Goal: Task Accomplishment & Management: Use online tool/utility

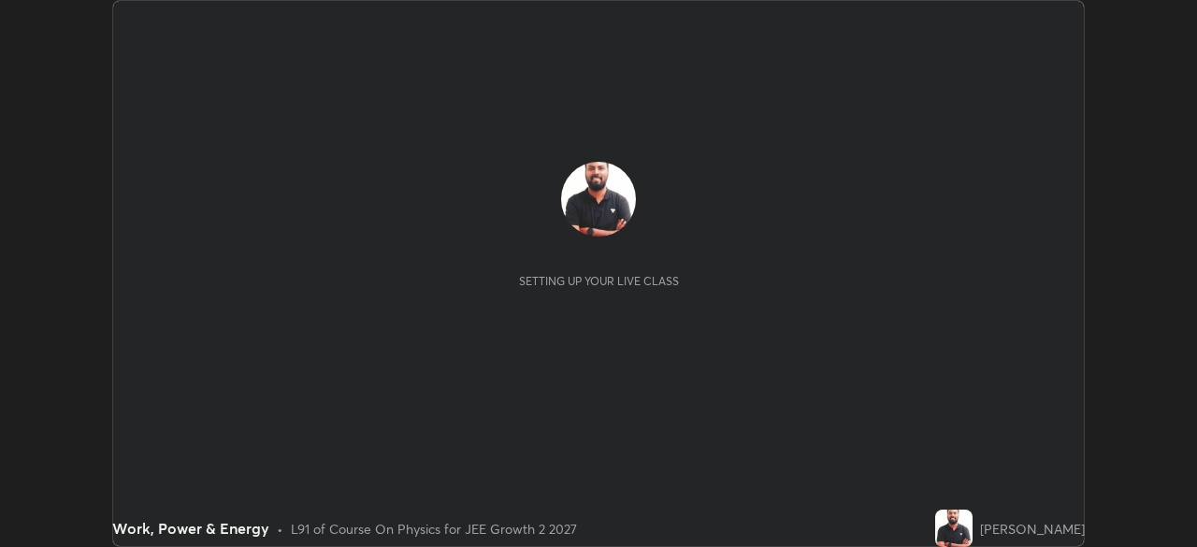
scroll to position [547, 1196]
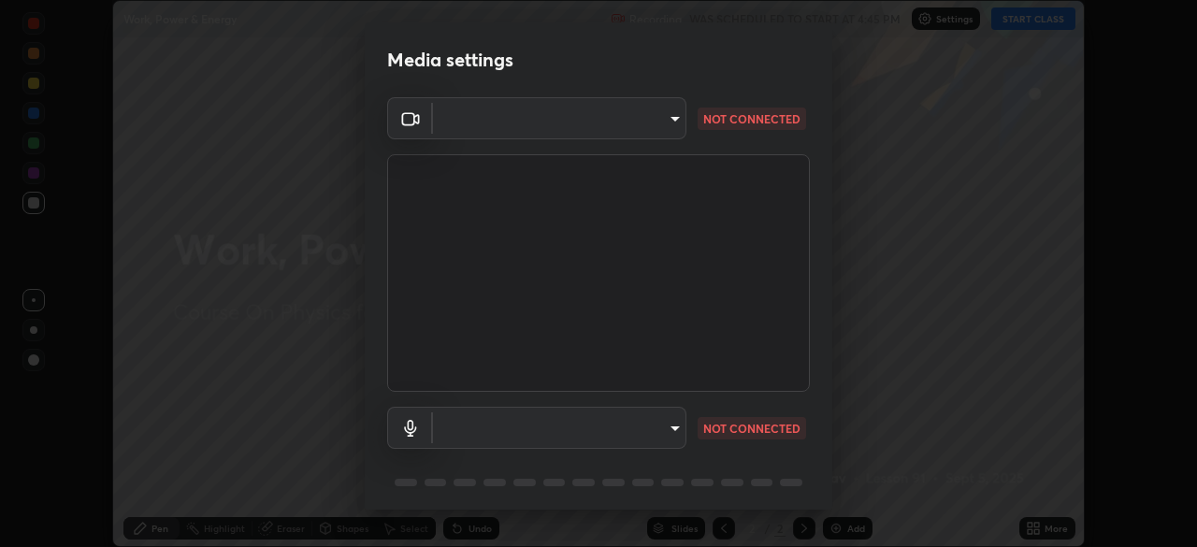
type input "ffb915138f5094fbba49c7dcbdc0b3377f3315ea980a35094b33733fc21d282d"
type input "communications"
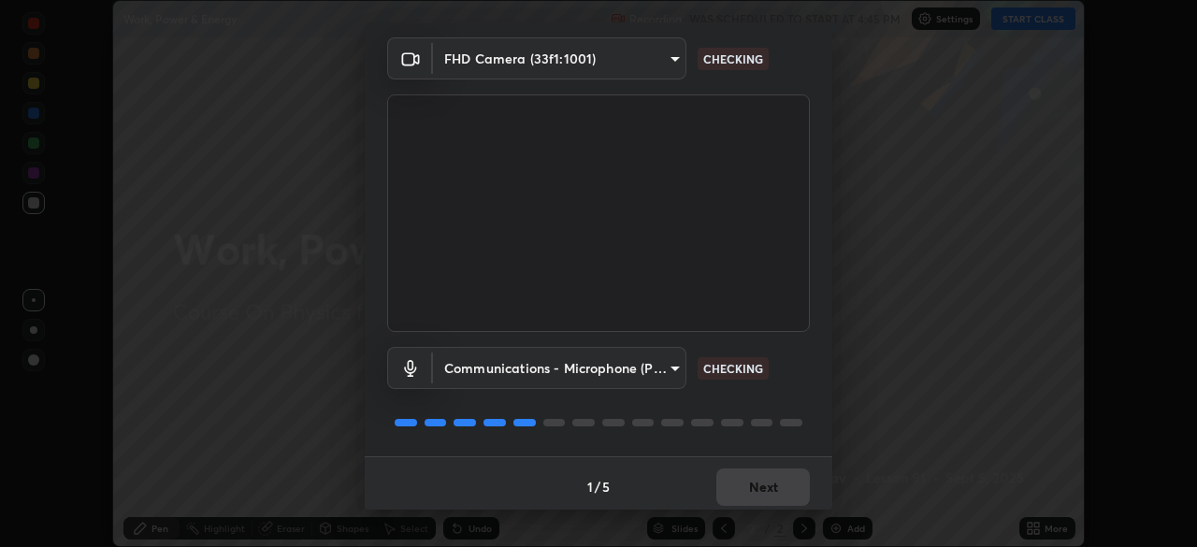
scroll to position [66, 0]
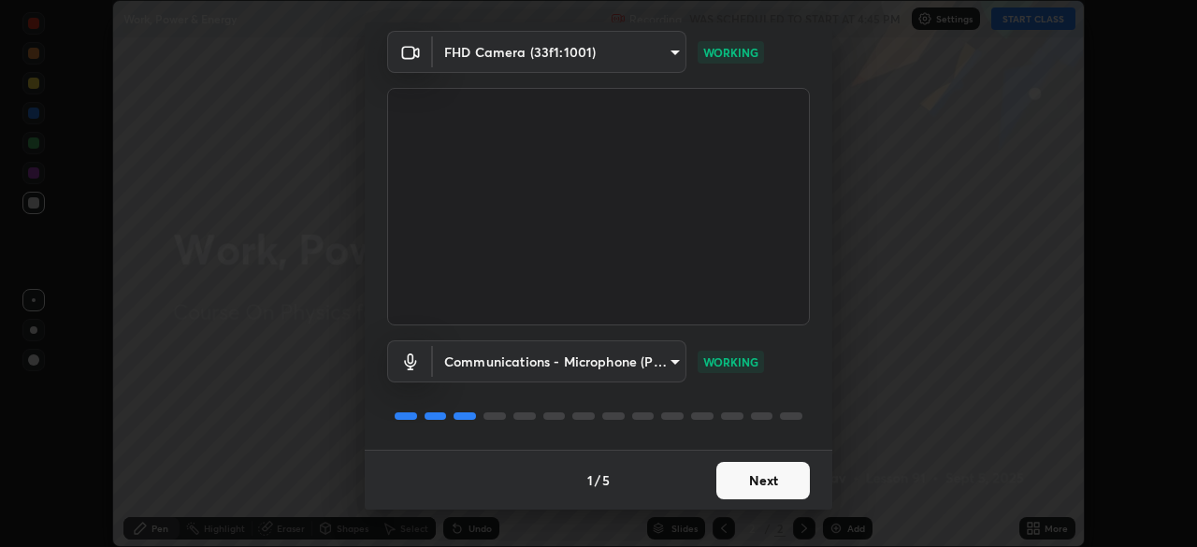
click at [767, 482] on button "Next" at bounding box center [764, 480] width 94 height 37
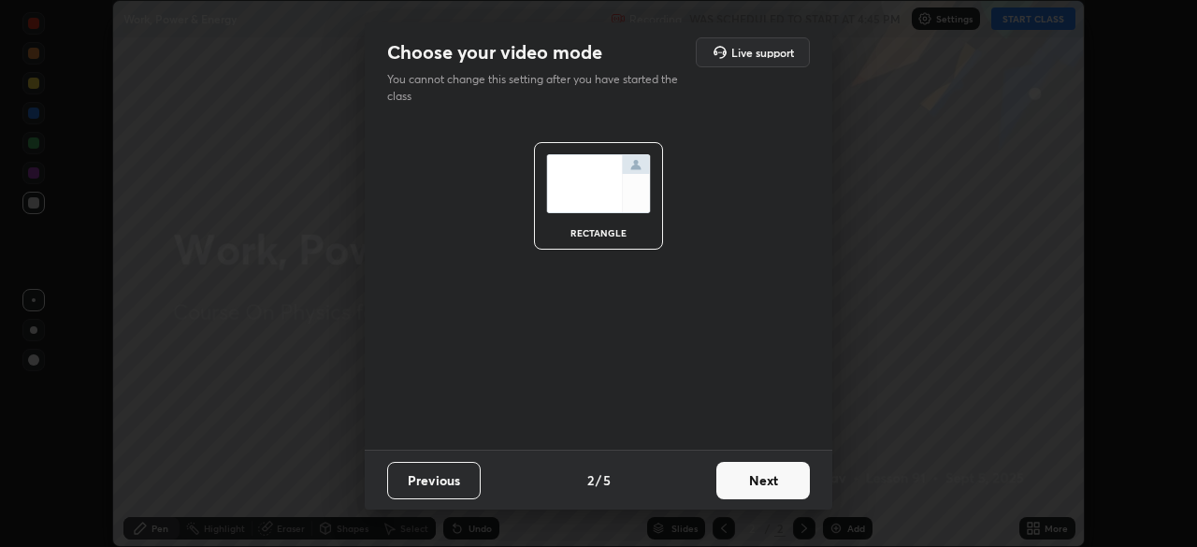
click at [767, 482] on button "Next" at bounding box center [764, 480] width 94 height 37
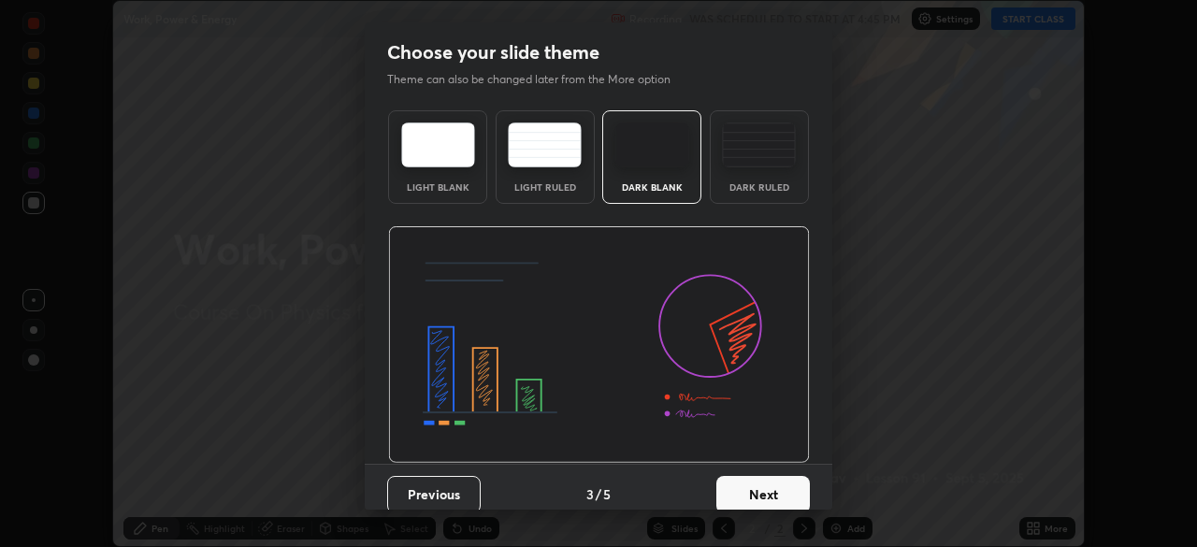
click at [772, 478] on button "Next" at bounding box center [764, 494] width 94 height 37
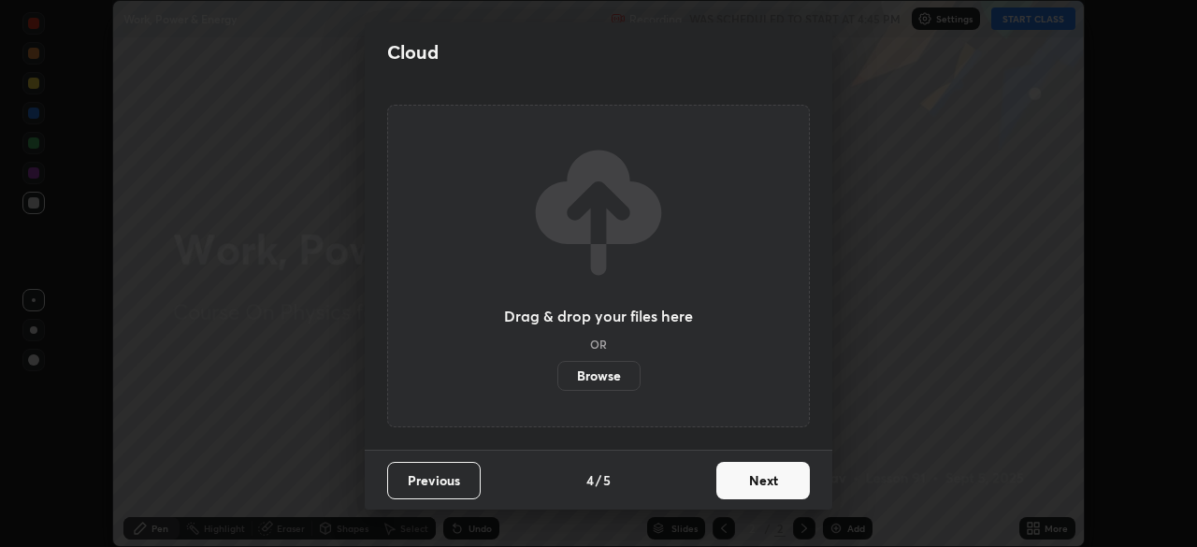
click at [756, 482] on button "Next" at bounding box center [764, 480] width 94 height 37
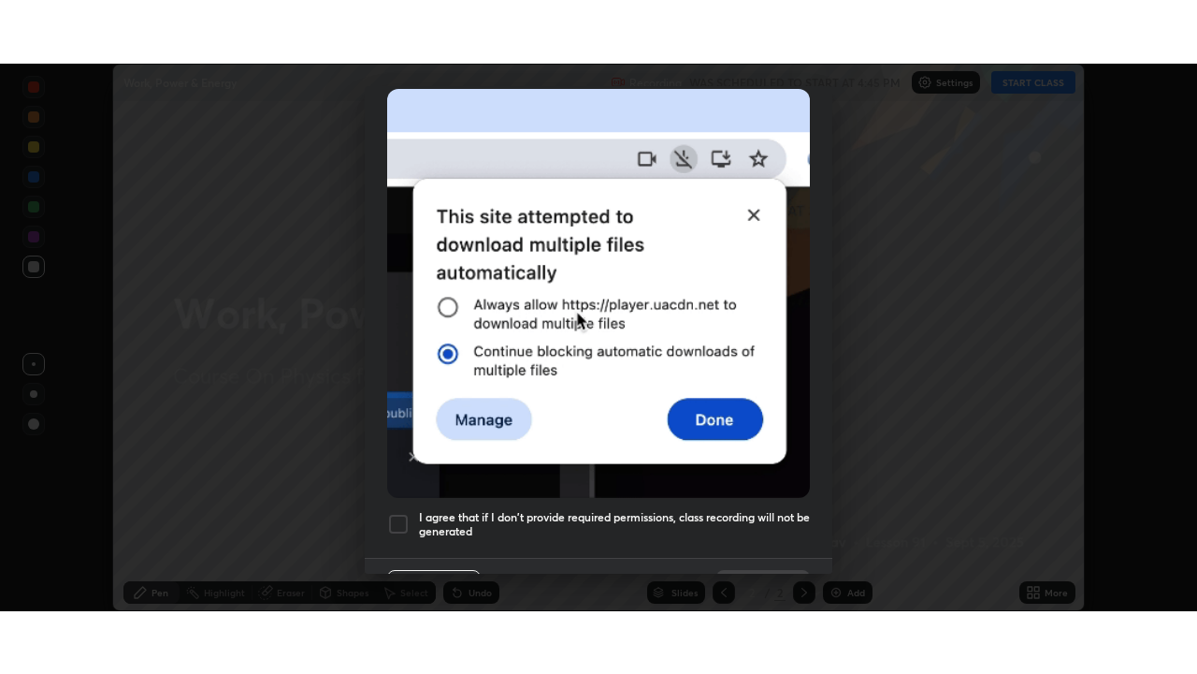
scroll to position [448, 0]
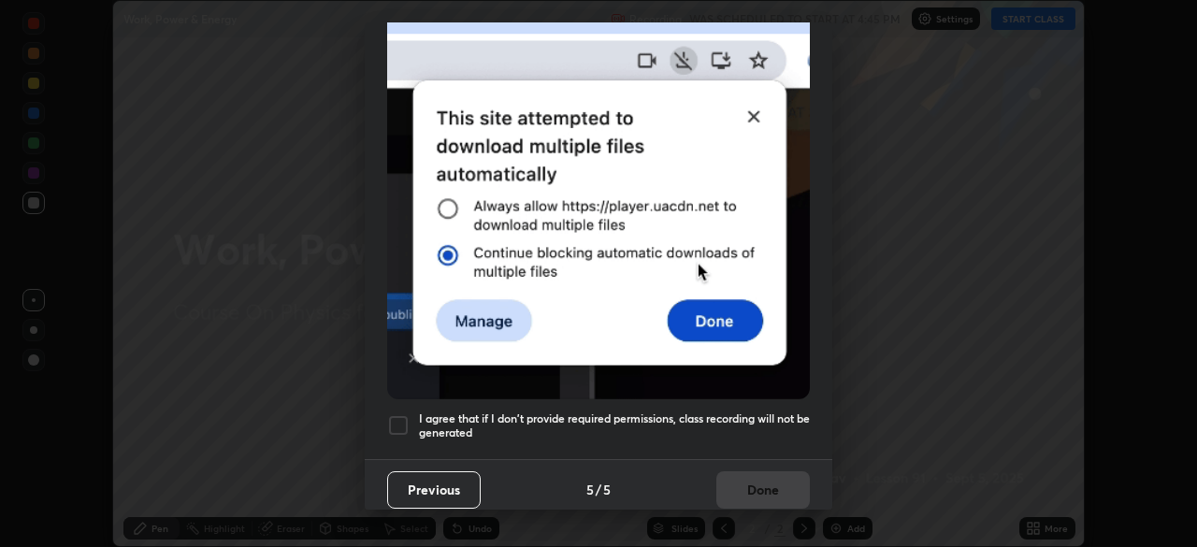
click at [395, 419] on div at bounding box center [398, 425] width 22 height 22
click at [757, 476] on button "Done" at bounding box center [764, 489] width 94 height 37
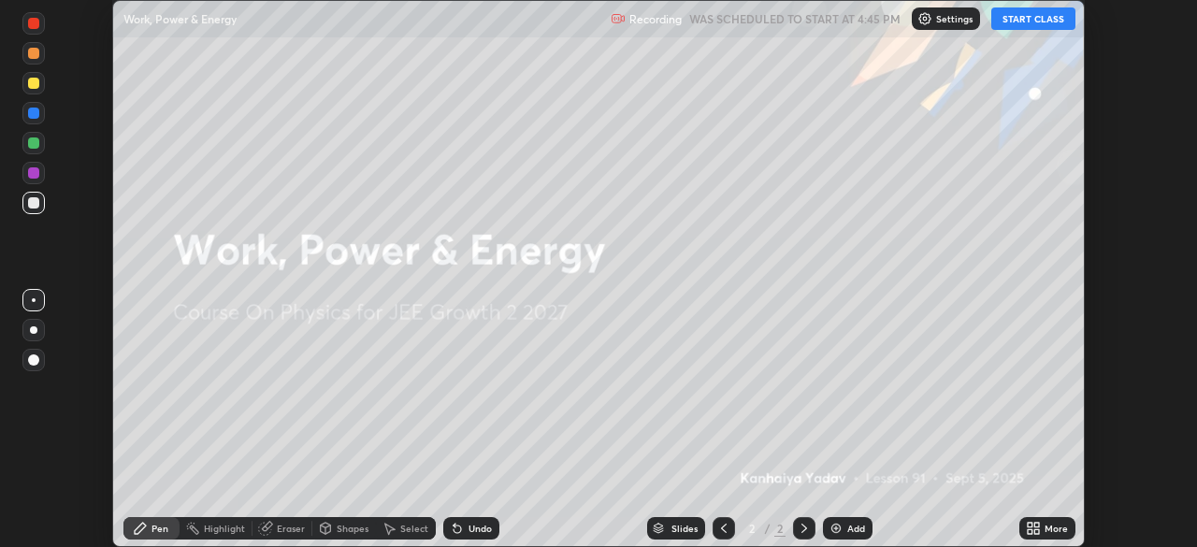
click at [1029, 22] on button "START CLASS" at bounding box center [1034, 18] width 84 height 22
click at [1031, 527] on icon at bounding box center [1030, 525] width 5 height 5
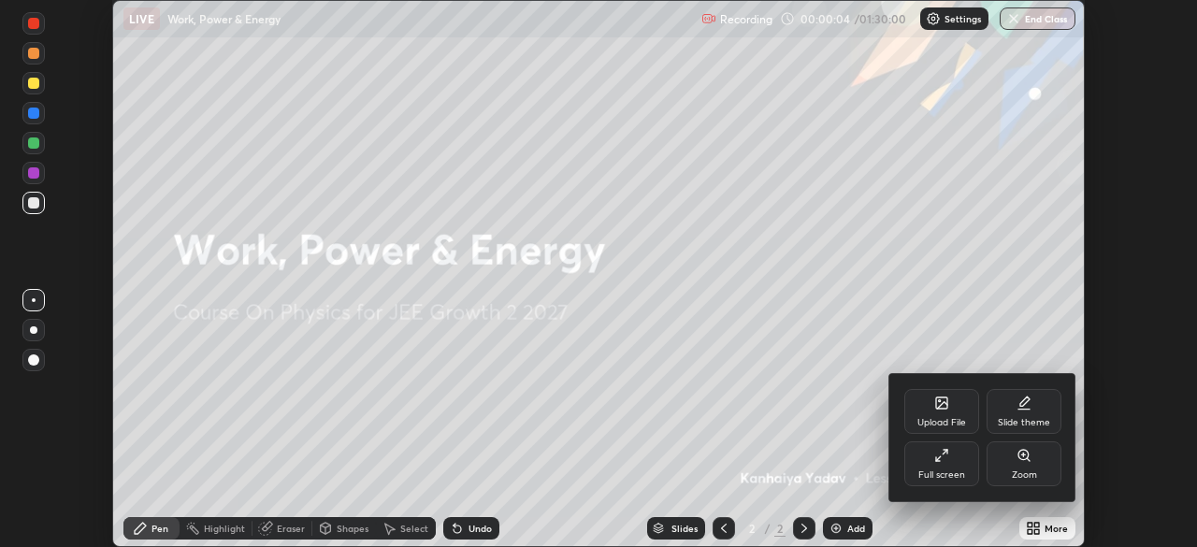
click at [938, 458] on icon at bounding box center [938, 459] width 5 height 5
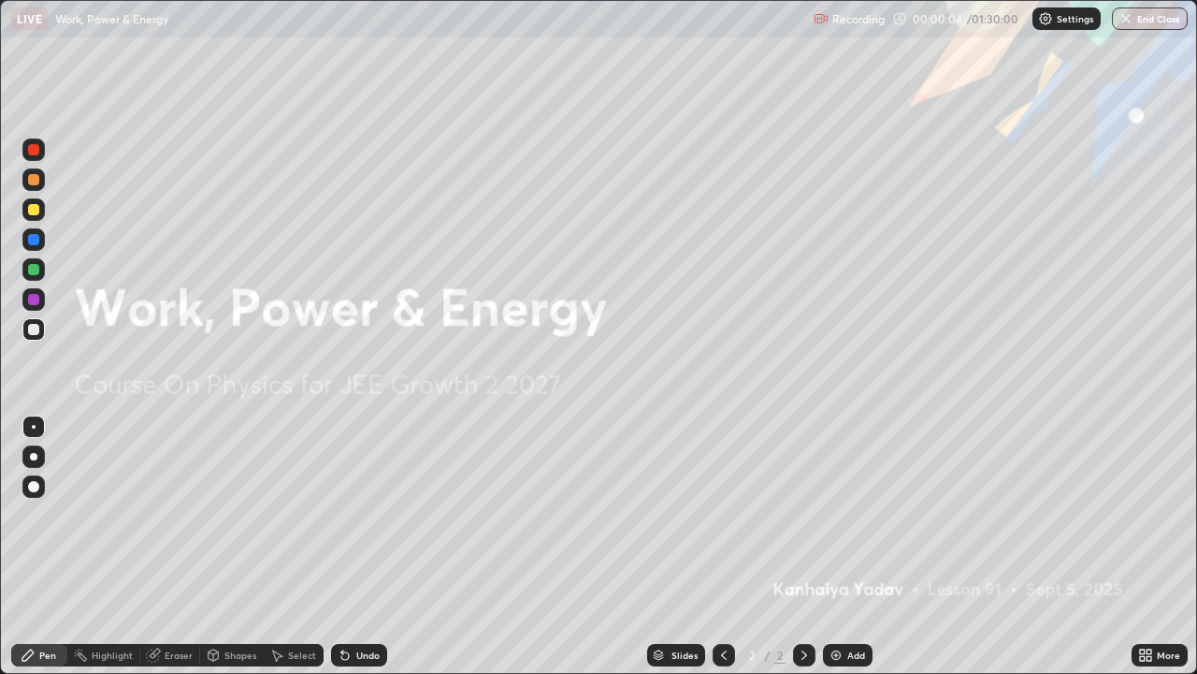
scroll to position [674, 1197]
click at [1184, 546] on div "More" at bounding box center [1160, 655] width 56 height 22
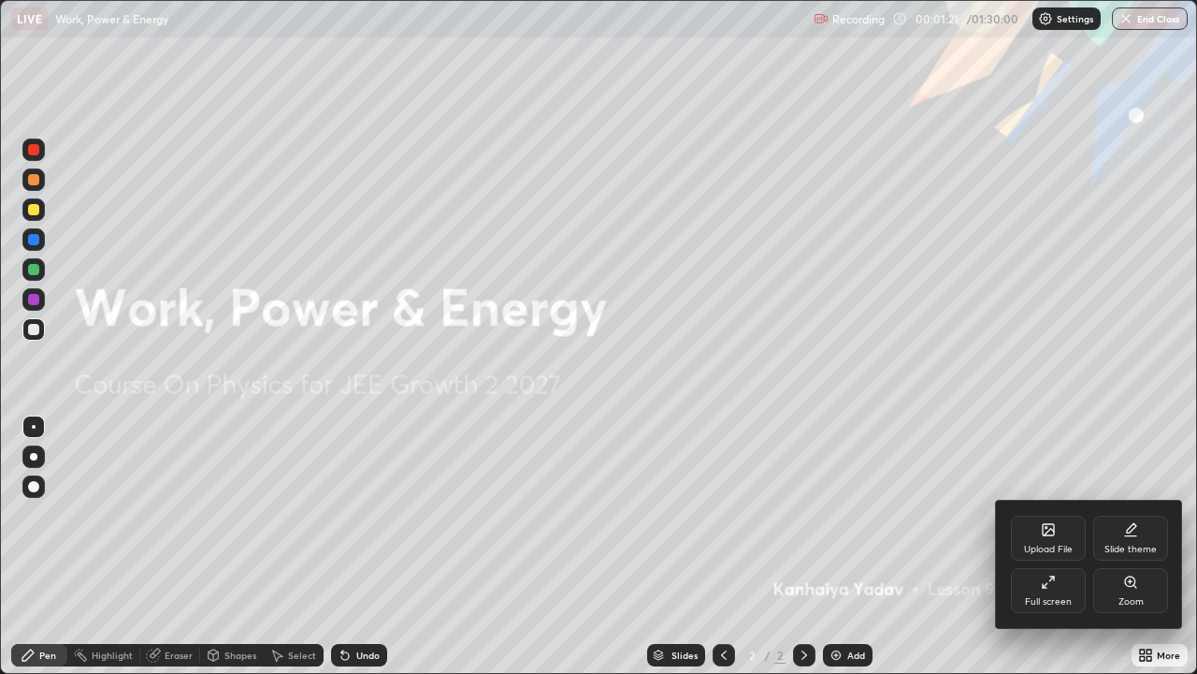
click at [505, 535] on div at bounding box center [598, 337] width 1197 height 674
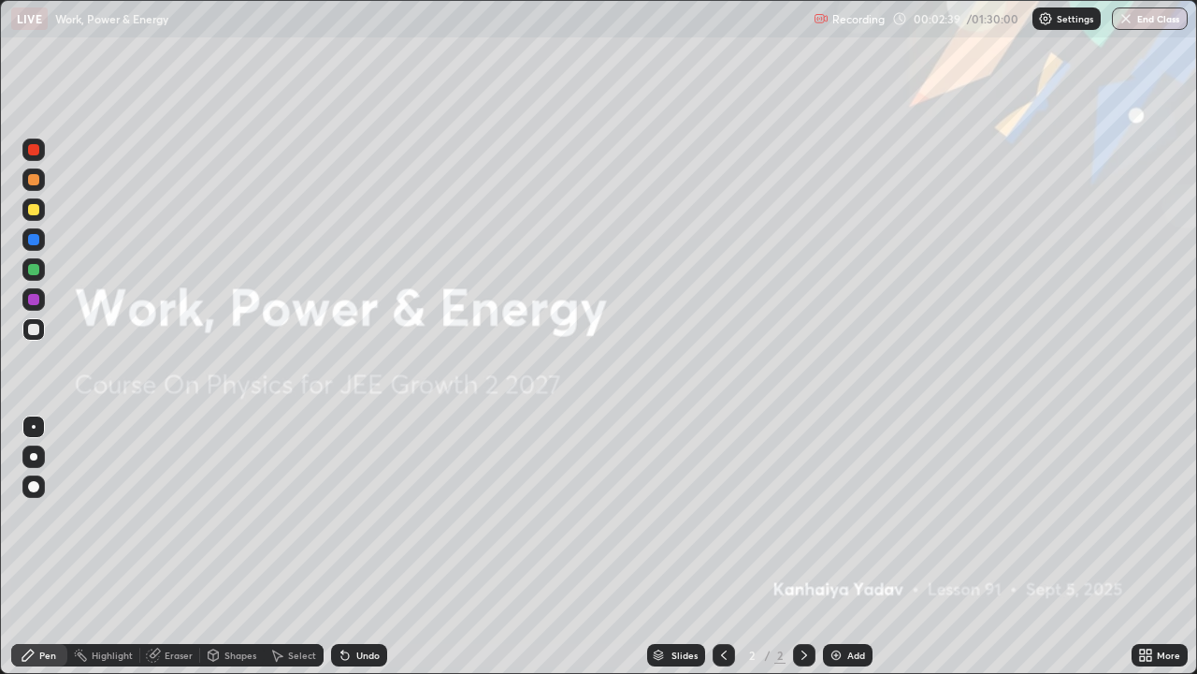
click at [514, 546] on div "Slides 2 / 2 Add" at bounding box center [759, 654] width 745 height 37
click at [1132, 25] on img "button" at bounding box center [1126, 18] width 15 height 15
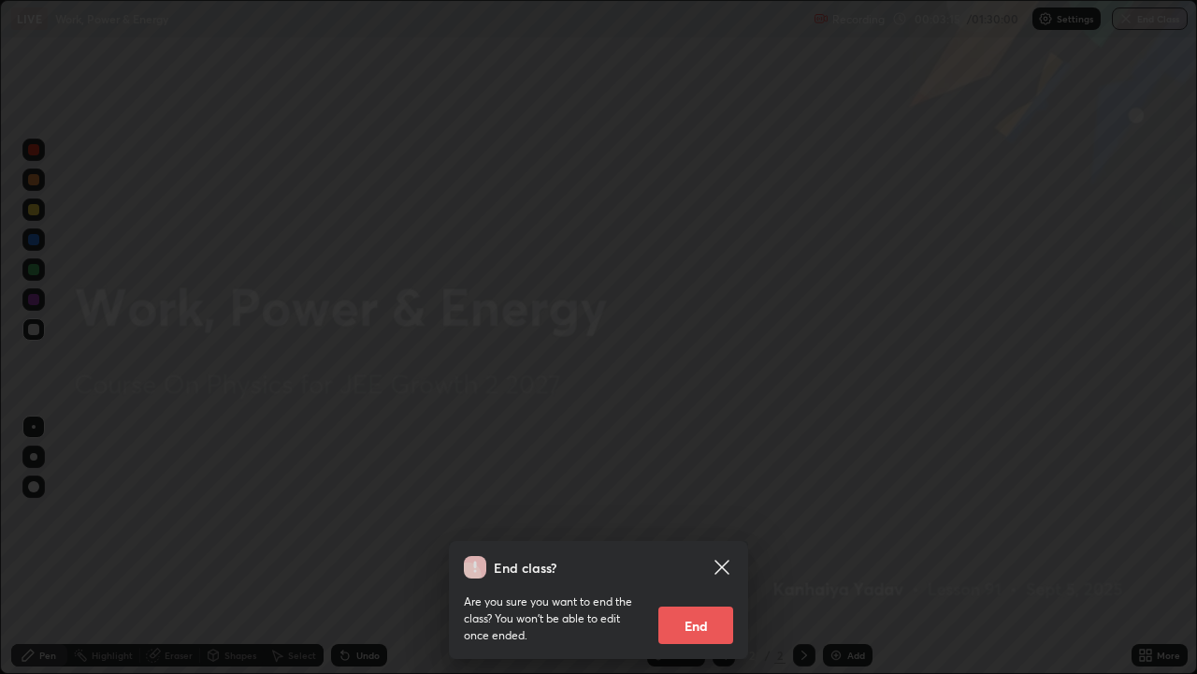
click at [1018, 466] on div "End class? Are you sure you want to end the class? You won’t be able to edit on…" at bounding box center [598, 337] width 1197 height 674
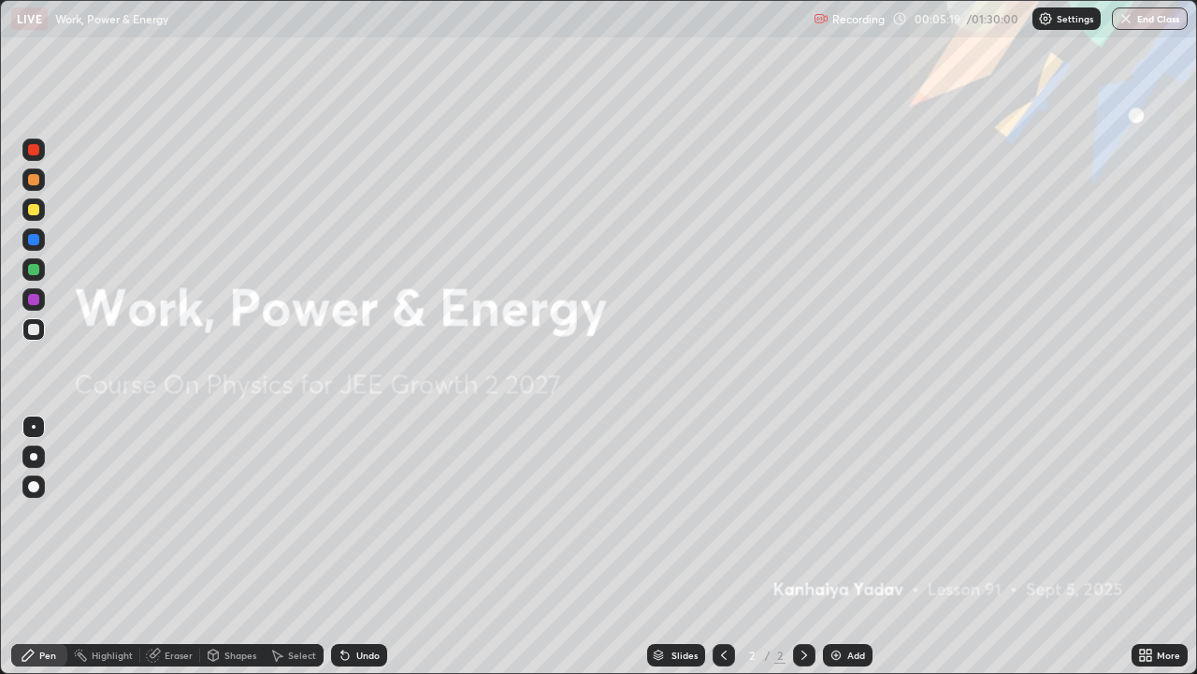
click at [1129, 22] on img "button" at bounding box center [1126, 18] width 15 height 15
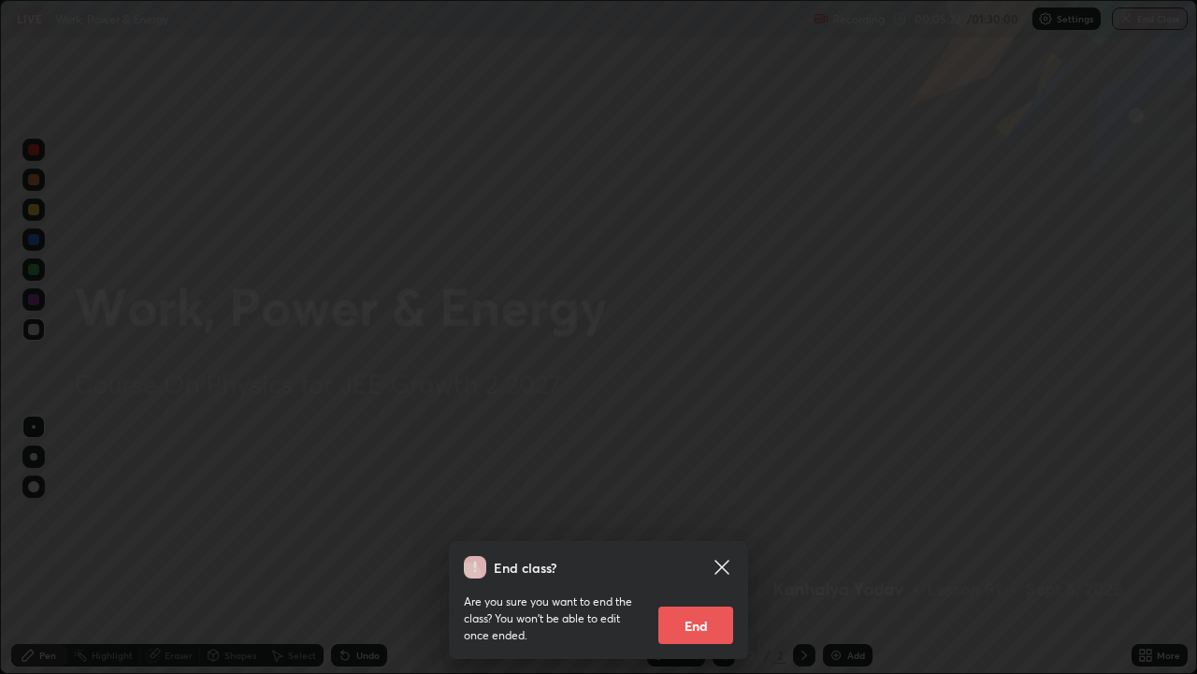
click at [723, 546] on icon at bounding box center [722, 566] width 14 height 14
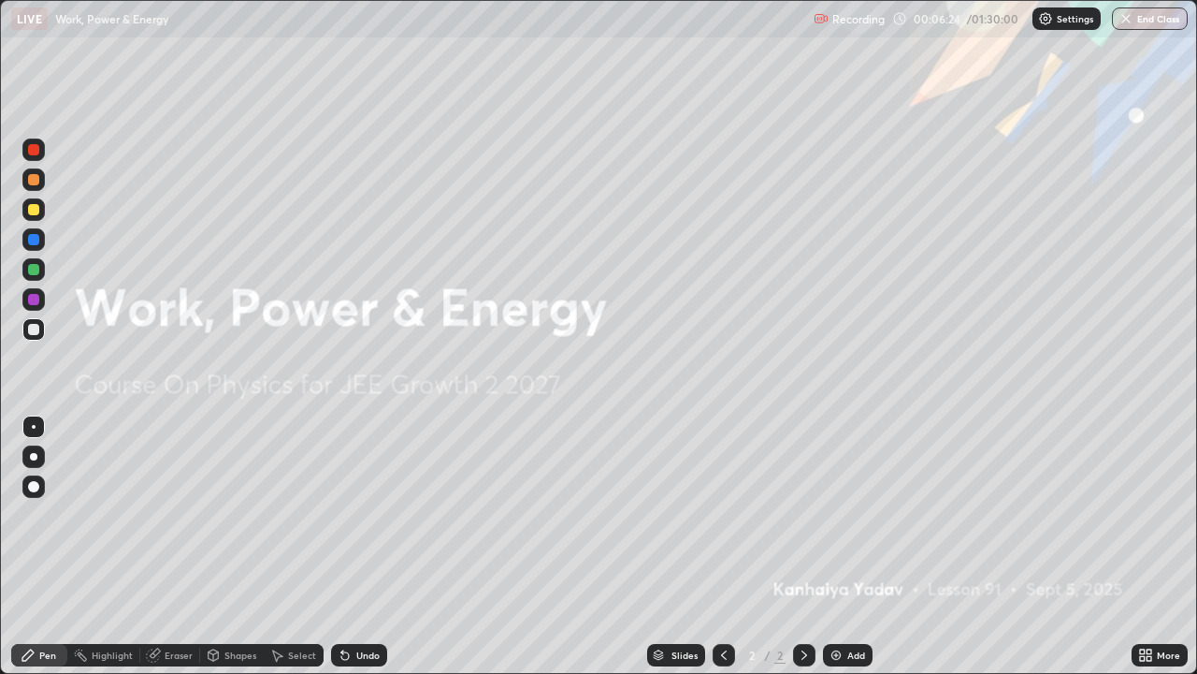
click at [805, 546] on icon at bounding box center [804, 654] width 15 height 15
click at [836, 546] on div "Add" at bounding box center [848, 655] width 50 height 22
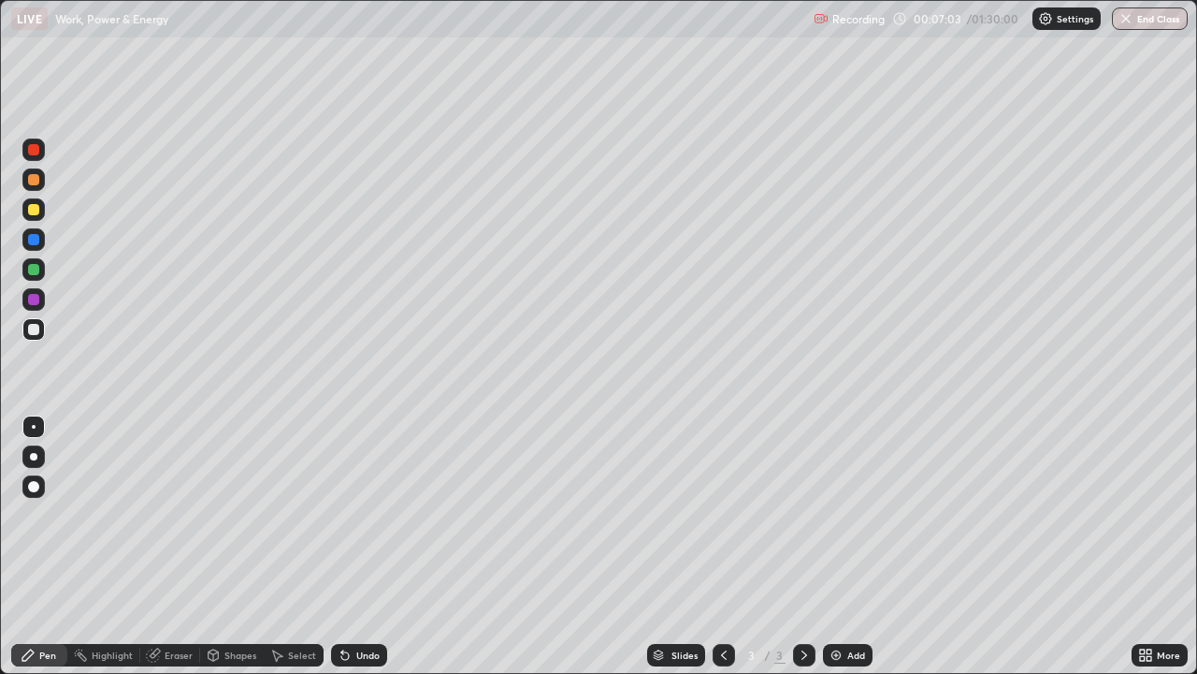
click at [841, 546] on img at bounding box center [836, 654] width 15 height 15
click at [717, 546] on div at bounding box center [724, 654] width 22 height 37
click at [713, 546] on div at bounding box center [724, 654] width 22 height 37
click at [718, 546] on div at bounding box center [724, 654] width 22 height 37
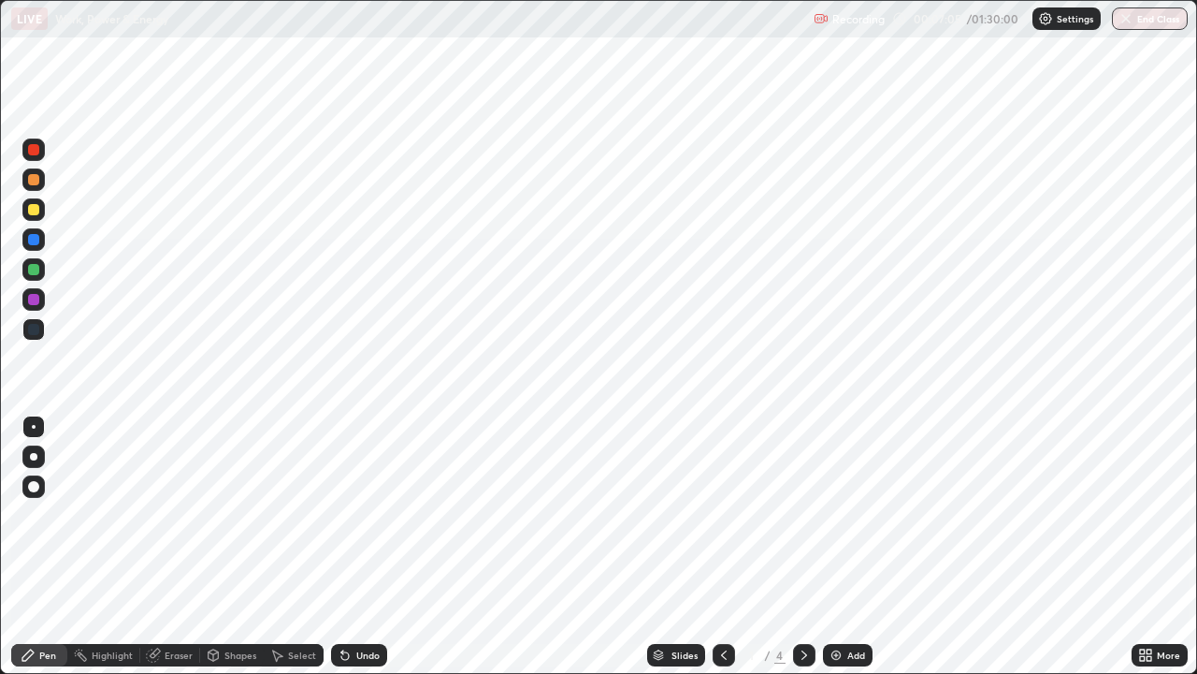
click at [718, 546] on div at bounding box center [724, 655] width 22 height 22
click at [803, 546] on icon at bounding box center [804, 654] width 15 height 15
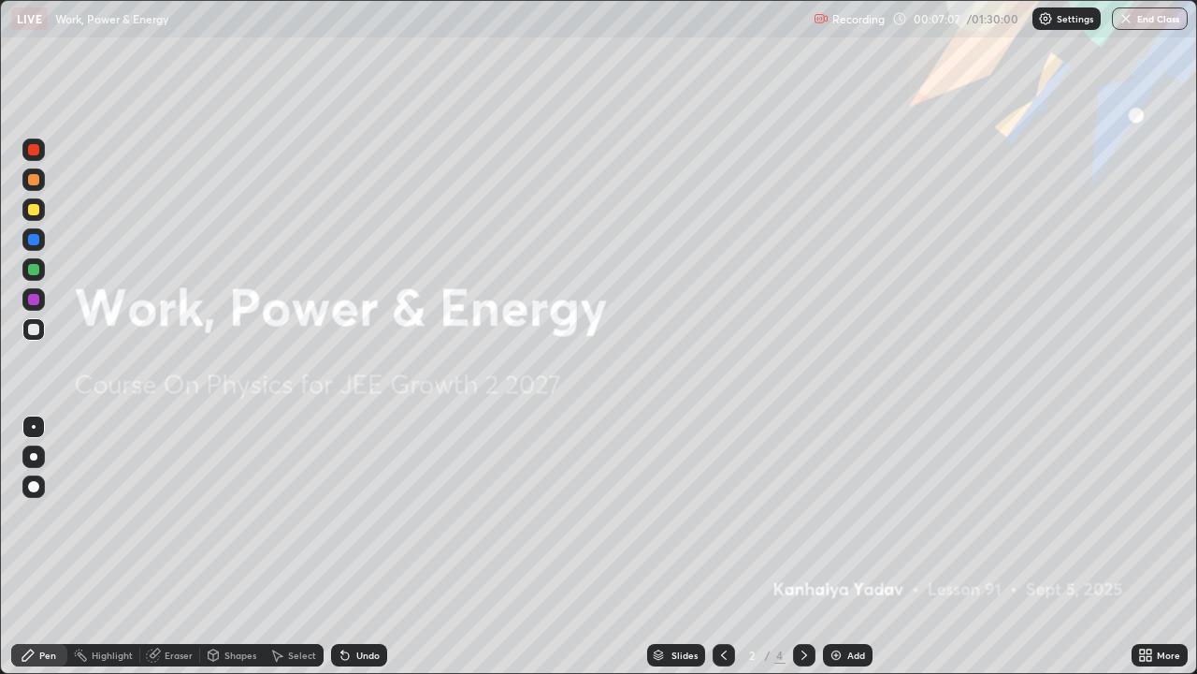
click at [1170, 546] on div "More" at bounding box center [1168, 654] width 23 height 9
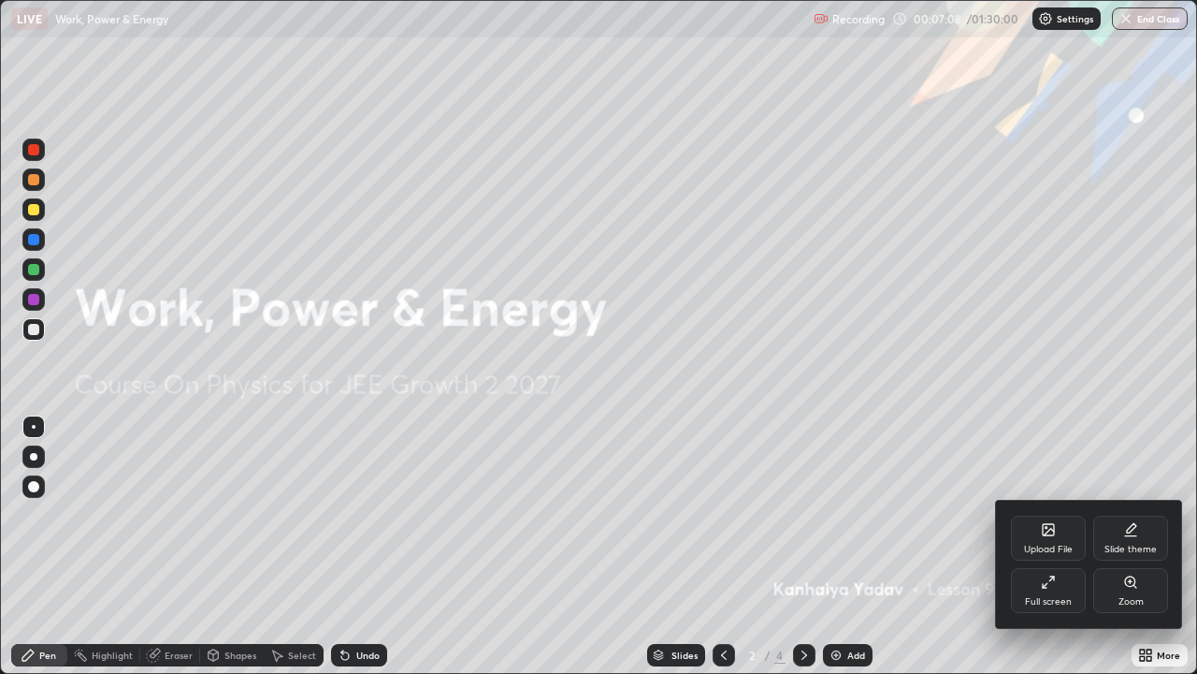
click at [807, 546] on div at bounding box center [598, 337] width 1197 height 674
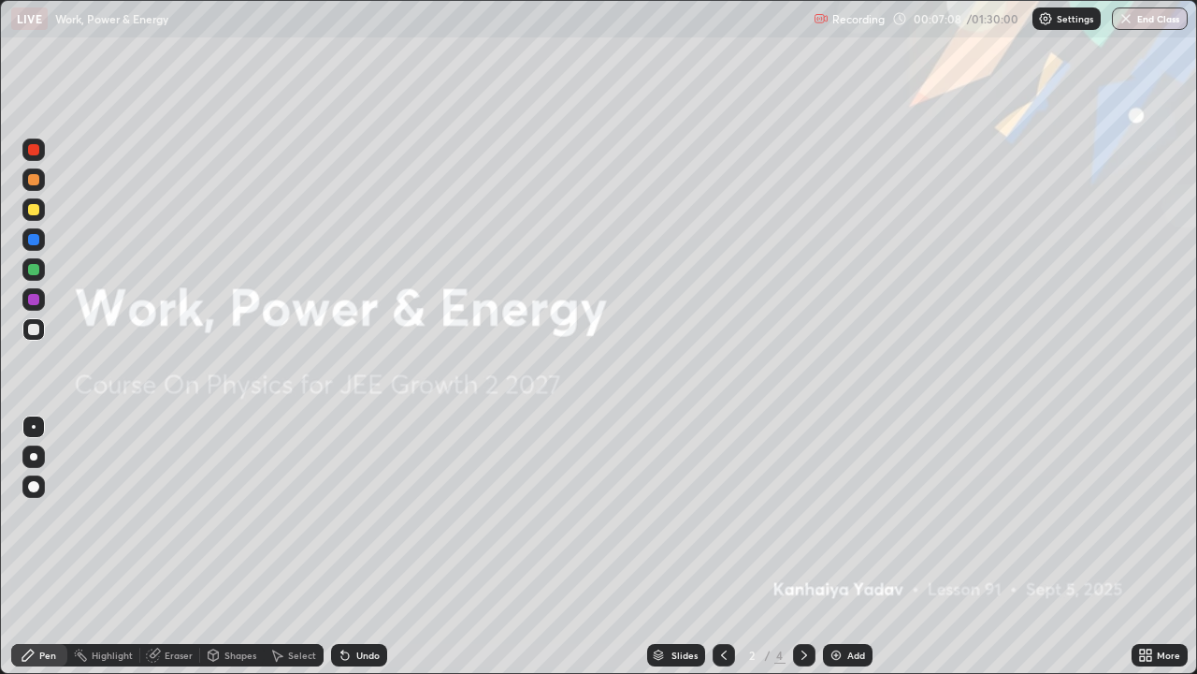
click at [801, 546] on div "Upload File Slide theme Full screen Zoom" at bounding box center [598, 337] width 1197 height 674
click at [808, 546] on div at bounding box center [804, 655] width 22 height 22
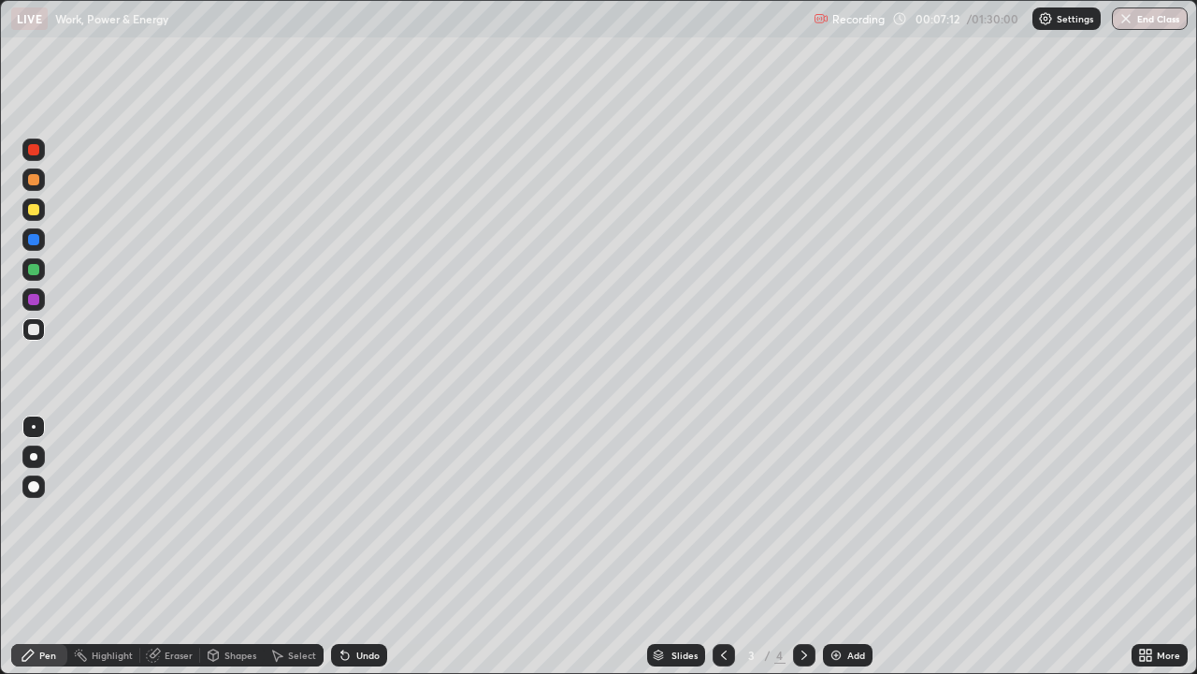
click at [1149, 546] on icon at bounding box center [1149, 651] width 5 height 5
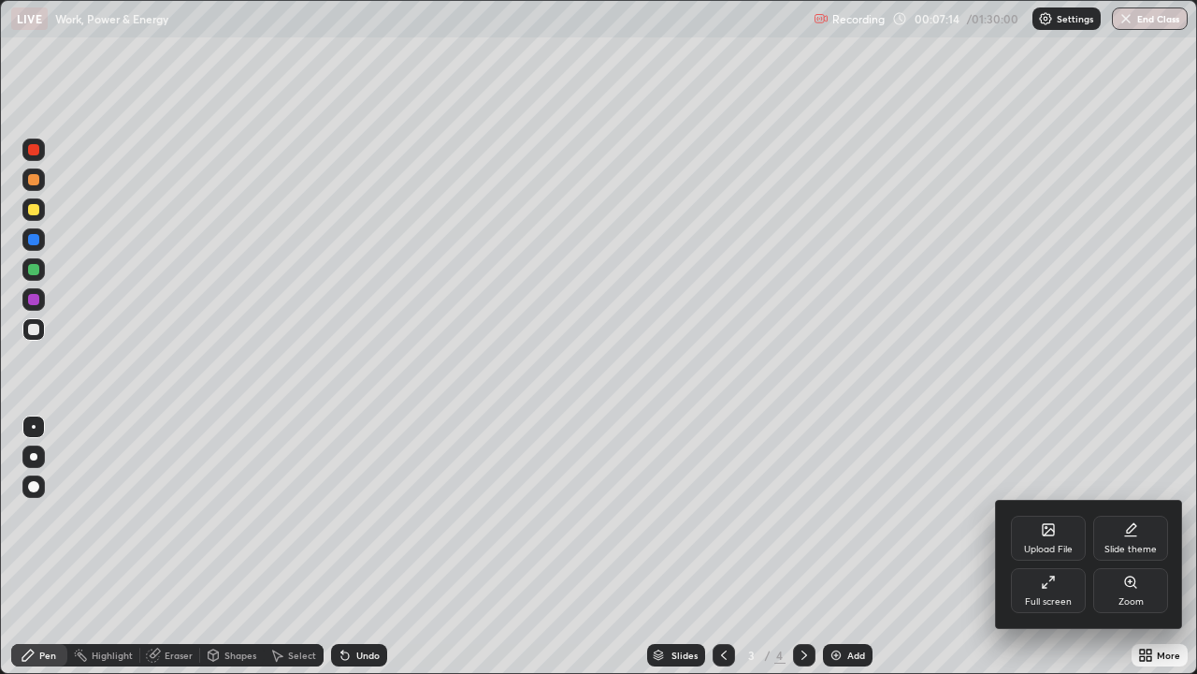
click at [952, 546] on div at bounding box center [598, 337] width 1197 height 674
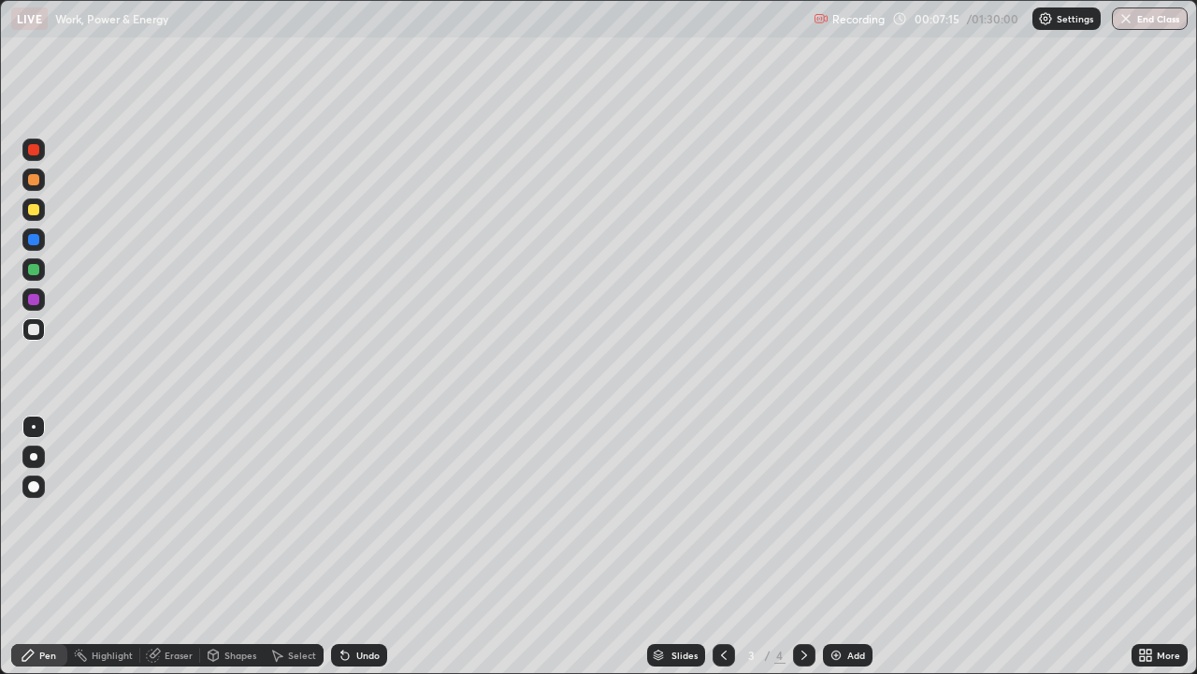
click at [42, 489] on div at bounding box center [33, 486] width 22 height 22
click at [352, 546] on div "Undo" at bounding box center [359, 655] width 56 height 22
click at [351, 546] on div "Undo" at bounding box center [359, 655] width 56 height 22
click at [341, 546] on icon at bounding box center [344, 655] width 7 height 7
click at [344, 546] on icon at bounding box center [344, 655] width 7 height 7
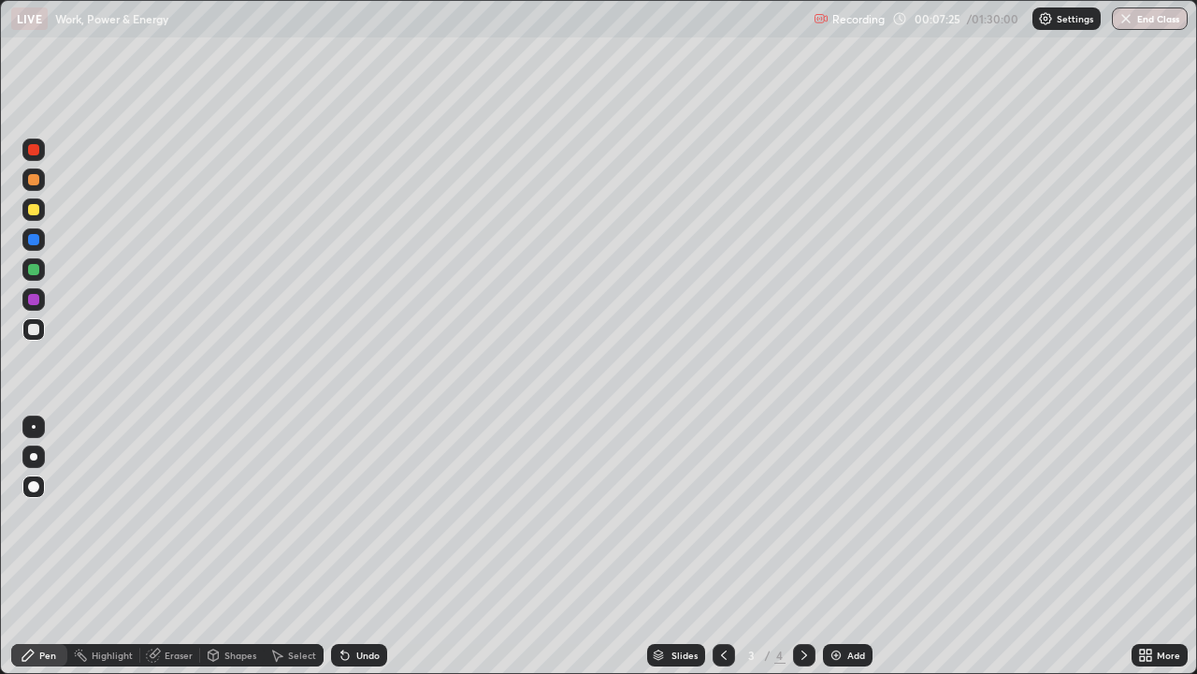
click at [343, 546] on icon at bounding box center [344, 655] width 7 height 7
click at [349, 546] on icon at bounding box center [345, 654] width 15 height 15
click at [342, 546] on icon at bounding box center [344, 655] width 7 height 7
click at [351, 546] on div "Undo" at bounding box center [359, 655] width 56 height 22
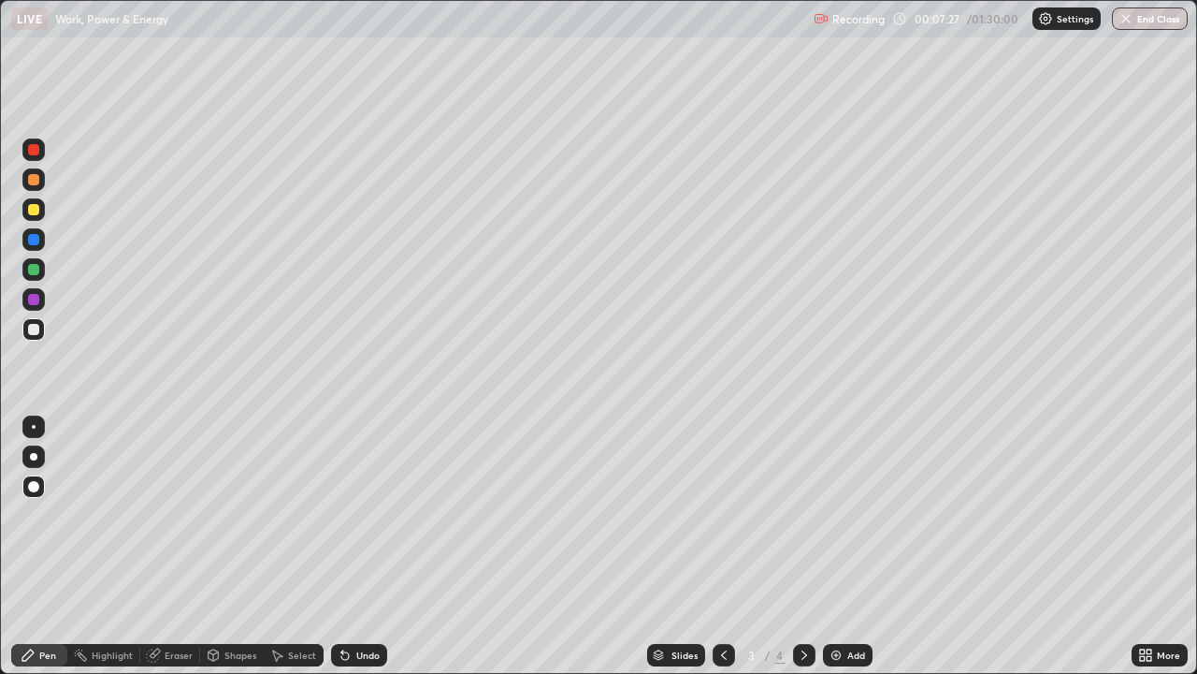
click at [686, 546] on div "Slides" at bounding box center [685, 654] width 26 height 9
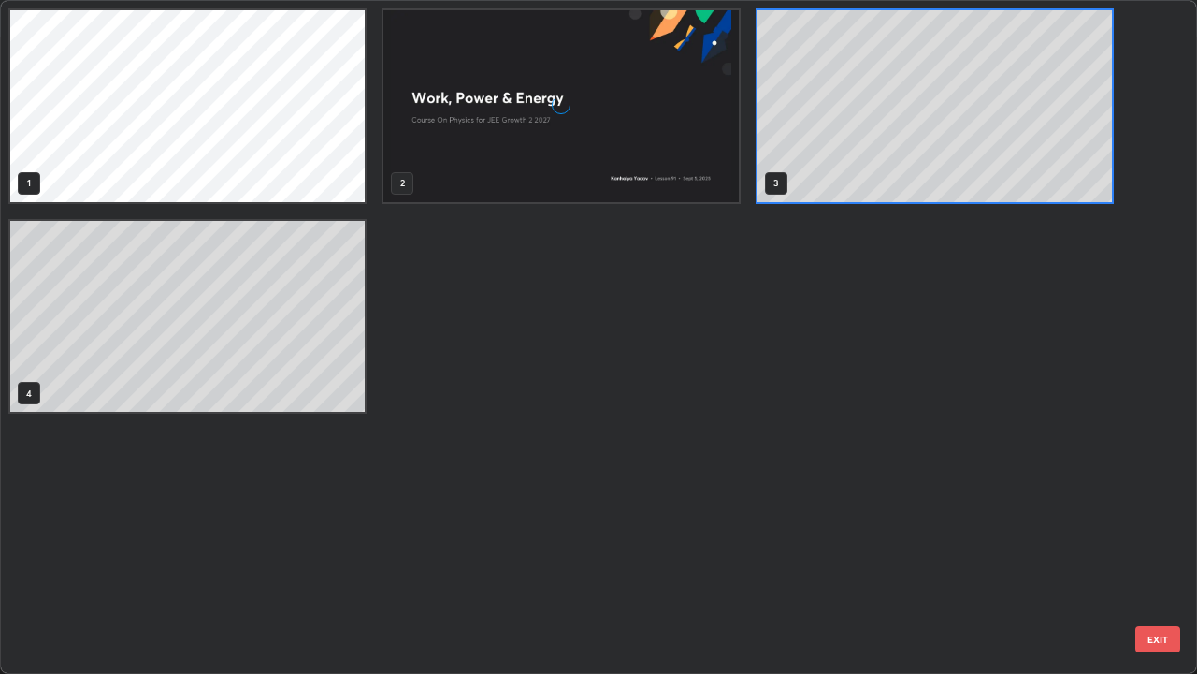
scroll to position [666, 1186]
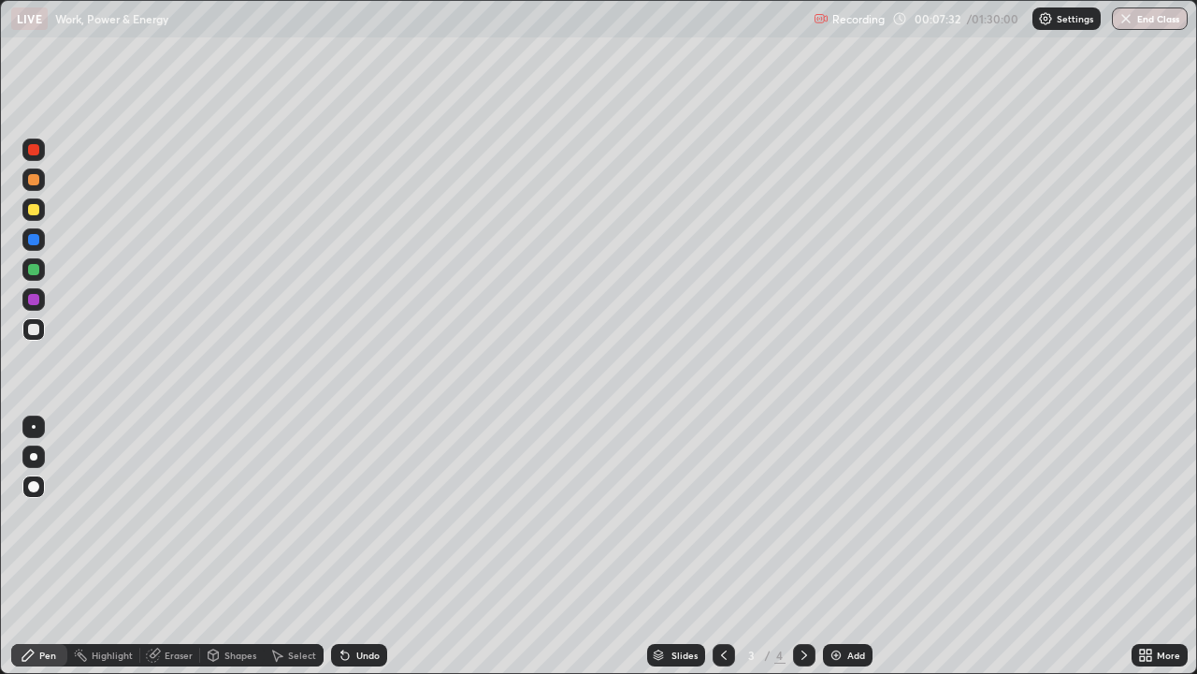
click at [693, 546] on div "Slides" at bounding box center [685, 654] width 26 height 9
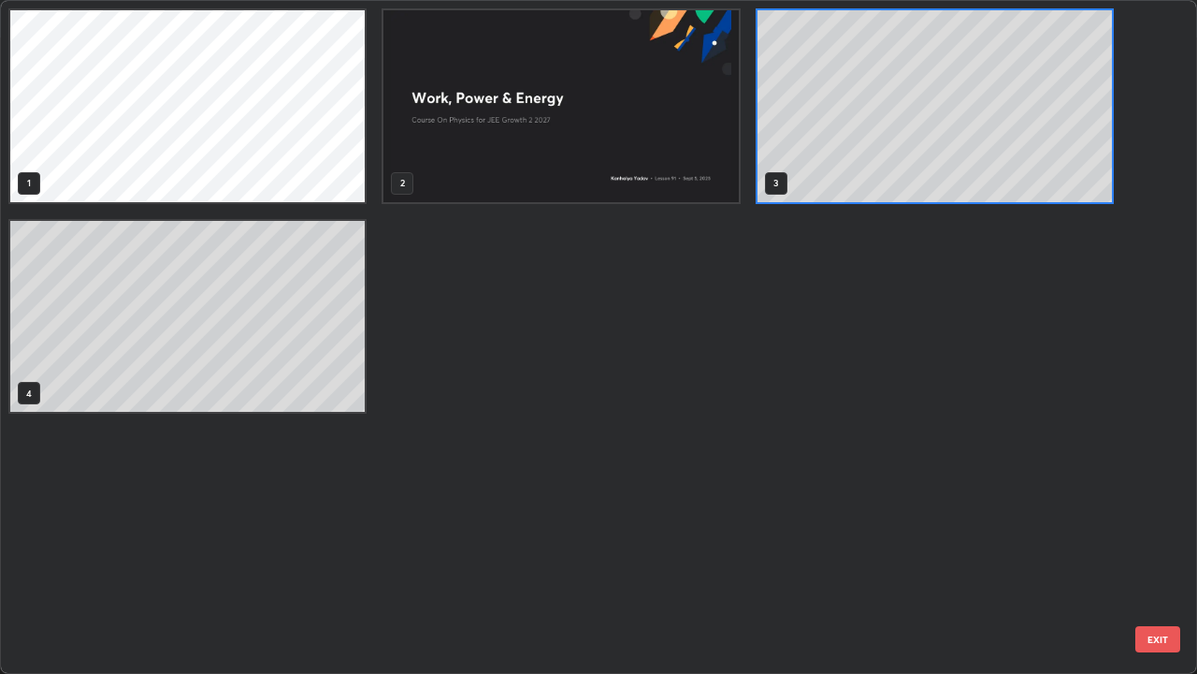
click at [678, 546] on div "1 2 3 4" at bounding box center [582, 337] width 1163 height 672
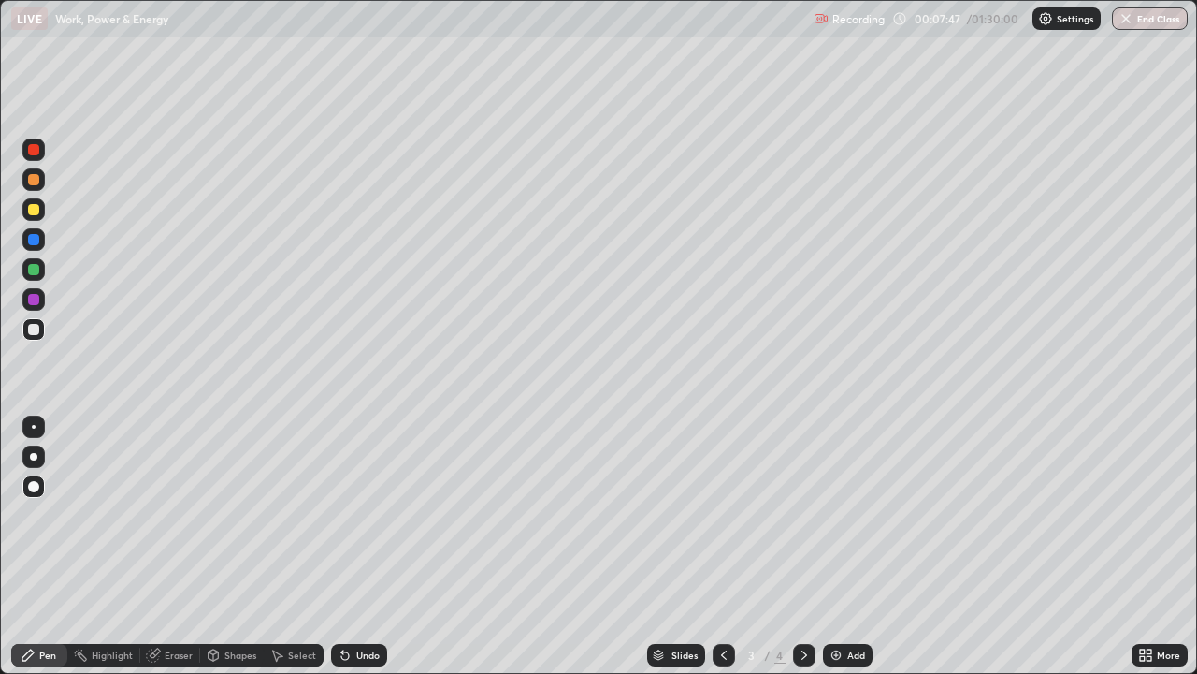
click at [331, 546] on div "Undo" at bounding box center [359, 655] width 56 height 22
click at [358, 546] on div "Undo" at bounding box center [367, 654] width 23 height 9
click at [356, 546] on div "Undo" at bounding box center [367, 654] width 23 height 9
click at [352, 546] on div "Undo" at bounding box center [359, 655] width 56 height 22
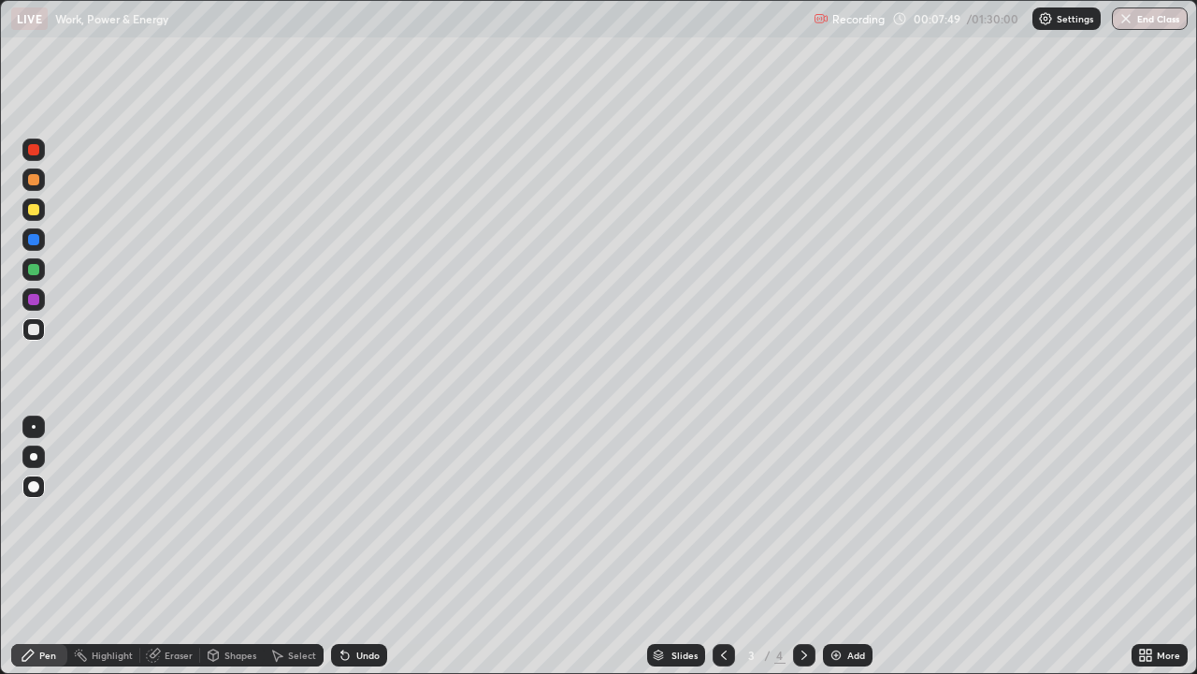
click at [349, 546] on icon at bounding box center [345, 654] width 15 height 15
click at [342, 546] on icon at bounding box center [344, 655] width 7 height 7
click at [341, 546] on icon at bounding box center [342, 651] width 2 height 2
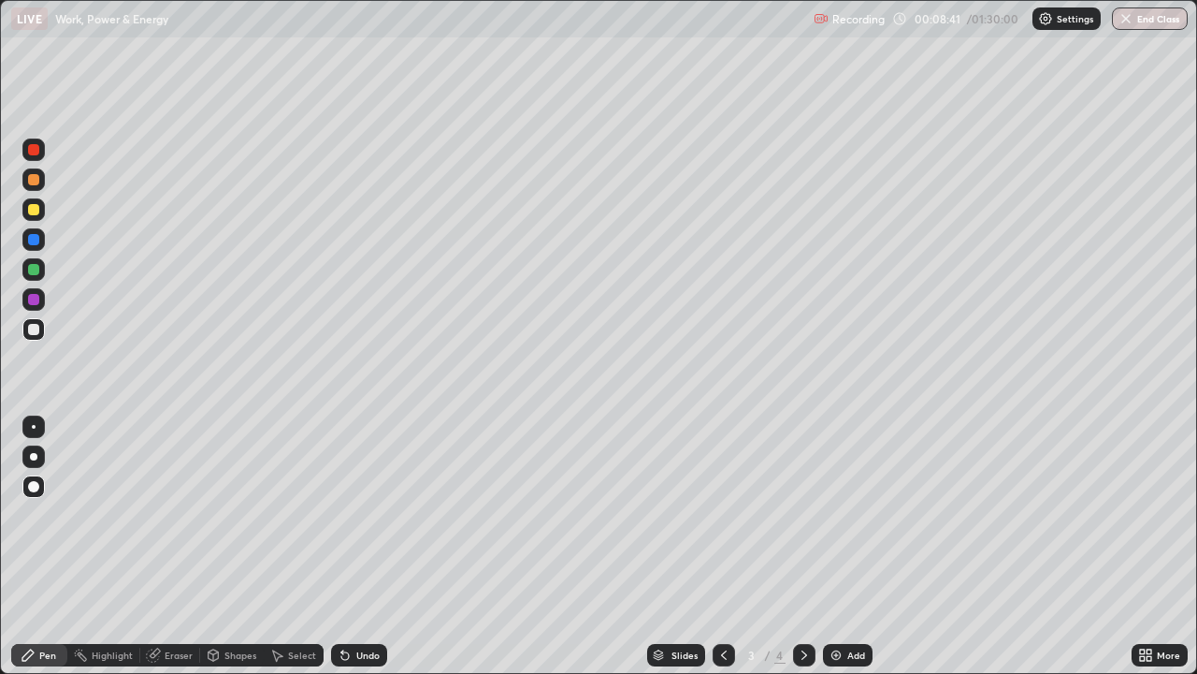
click at [1167, 16] on button "End Class" at bounding box center [1150, 18] width 76 height 22
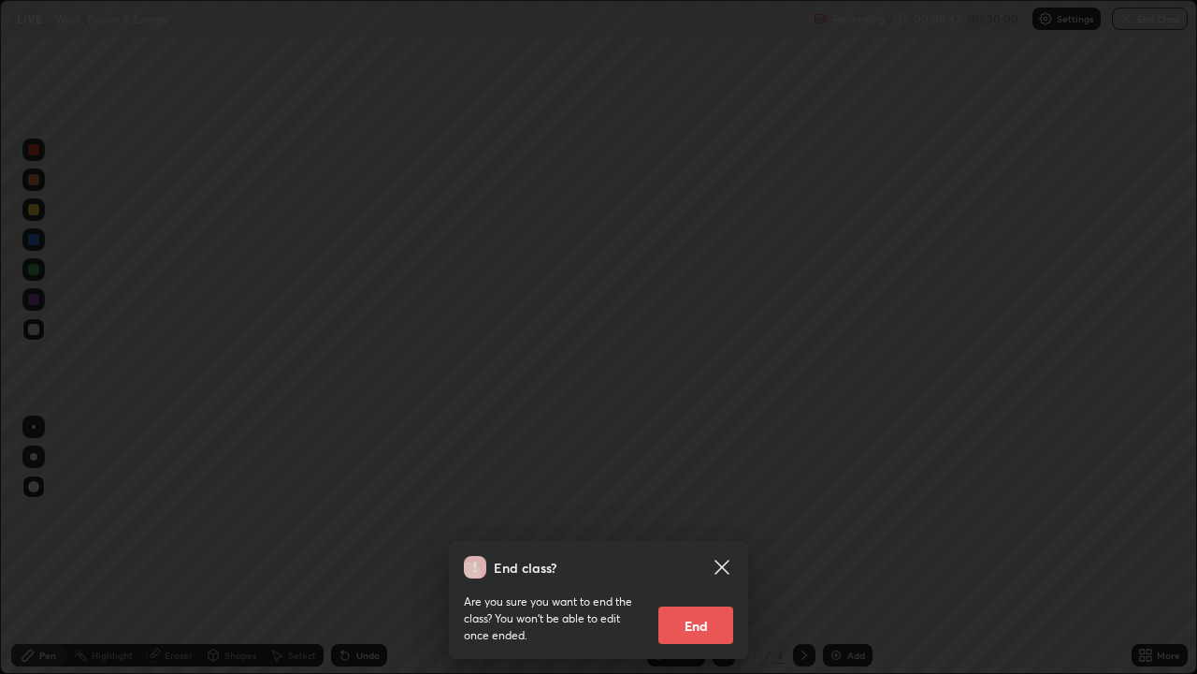
click at [727, 546] on button "End" at bounding box center [696, 624] width 75 height 37
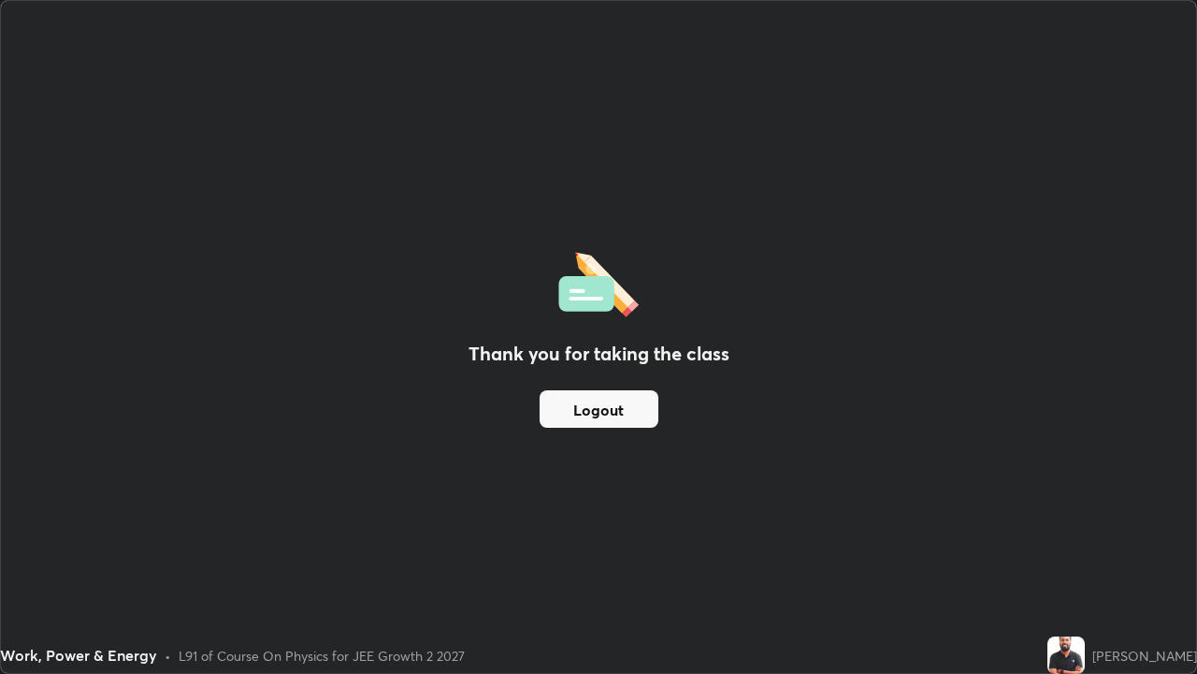
click at [607, 417] on button "Logout" at bounding box center [599, 408] width 119 height 37
click at [612, 403] on button "Logout" at bounding box center [599, 408] width 119 height 37
click at [622, 417] on button "Logout" at bounding box center [599, 408] width 119 height 37
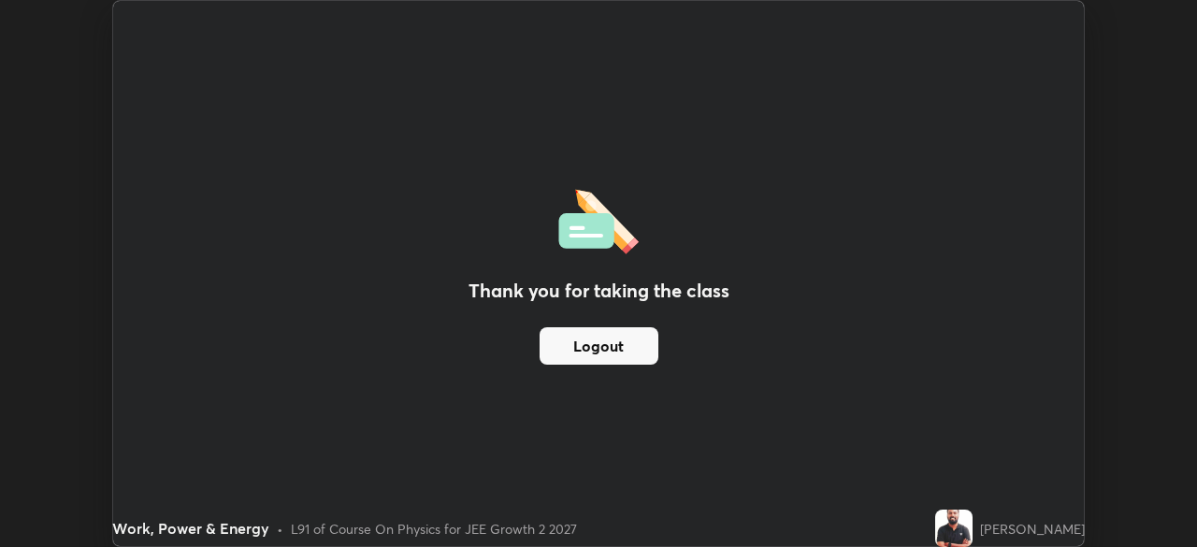
scroll to position [93001, 92351]
click at [620, 334] on button "Logout" at bounding box center [599, 345] width 119 height 37
